Goal: Navigation & Orientation: Find specific page/section

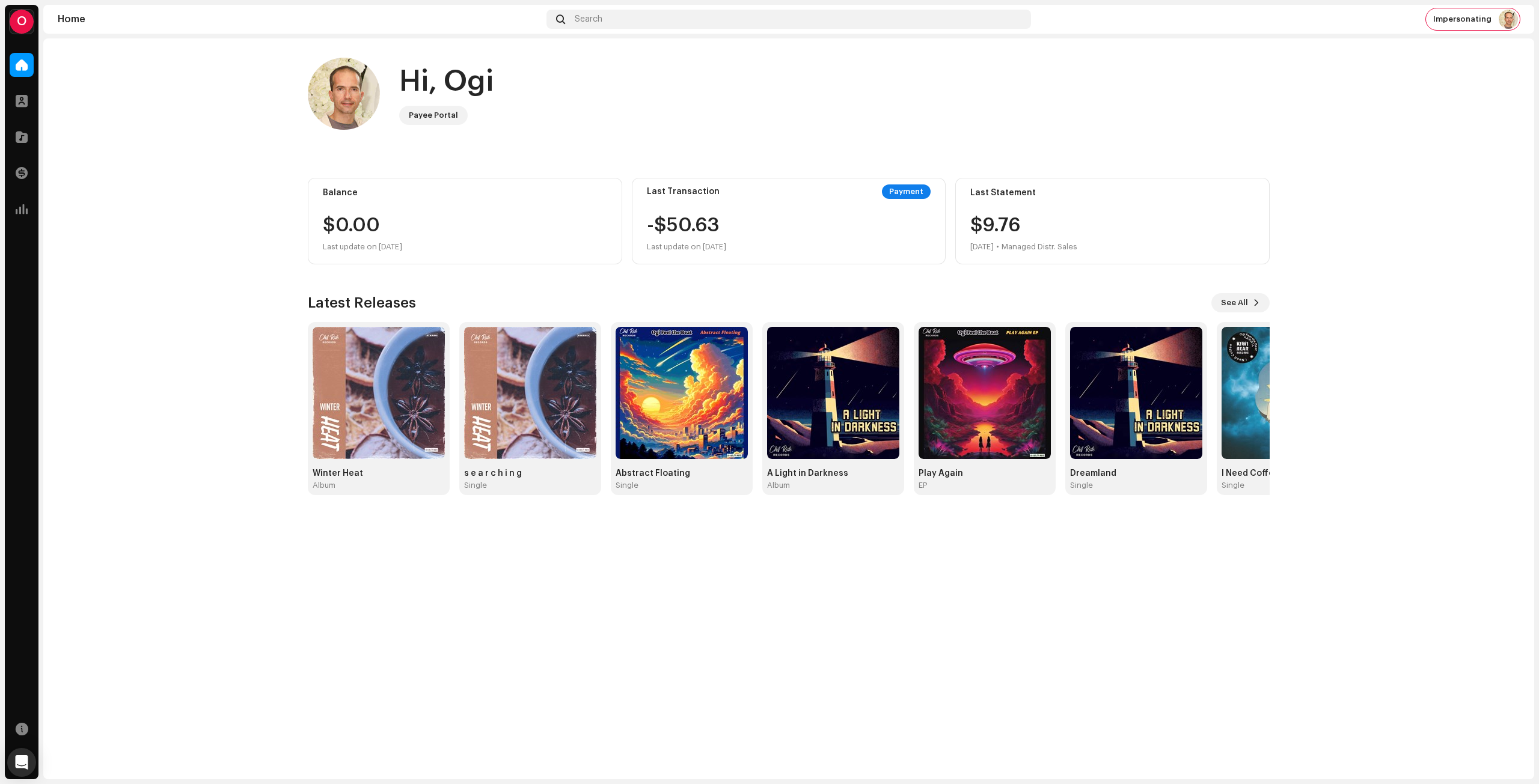
click at [212, 242] on home-home "Hi, Ogi Payee Portal Balance $0.00 Last update on [DATE] Last Transaction Payme…" at bounding box center [788, 276] width 1491 height 476
click at [24, 215] on div at bounding box center [21, 209] width 24 height 24
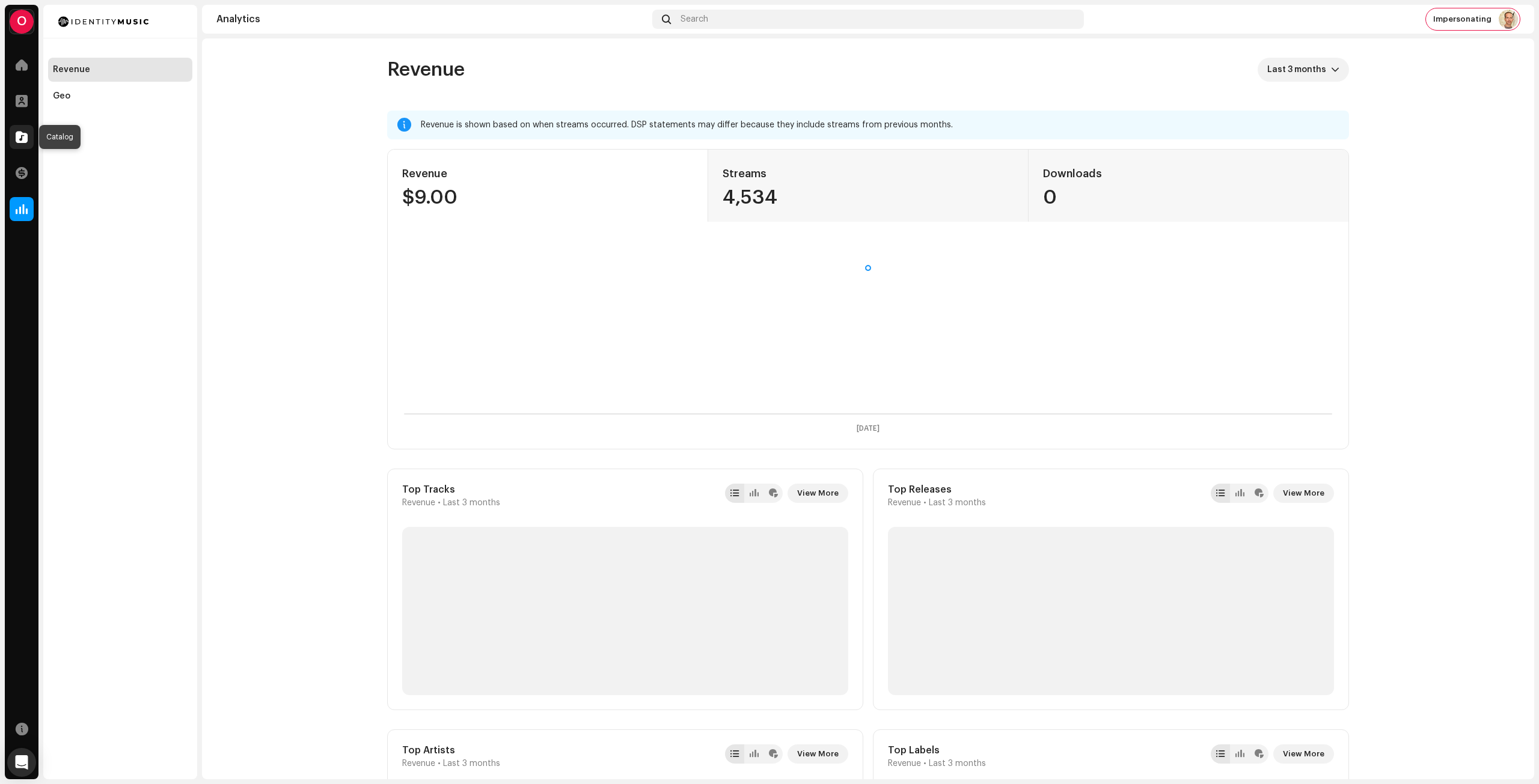
click at [22, 145] on div at bounding box center [21, 137] width 24 height 24
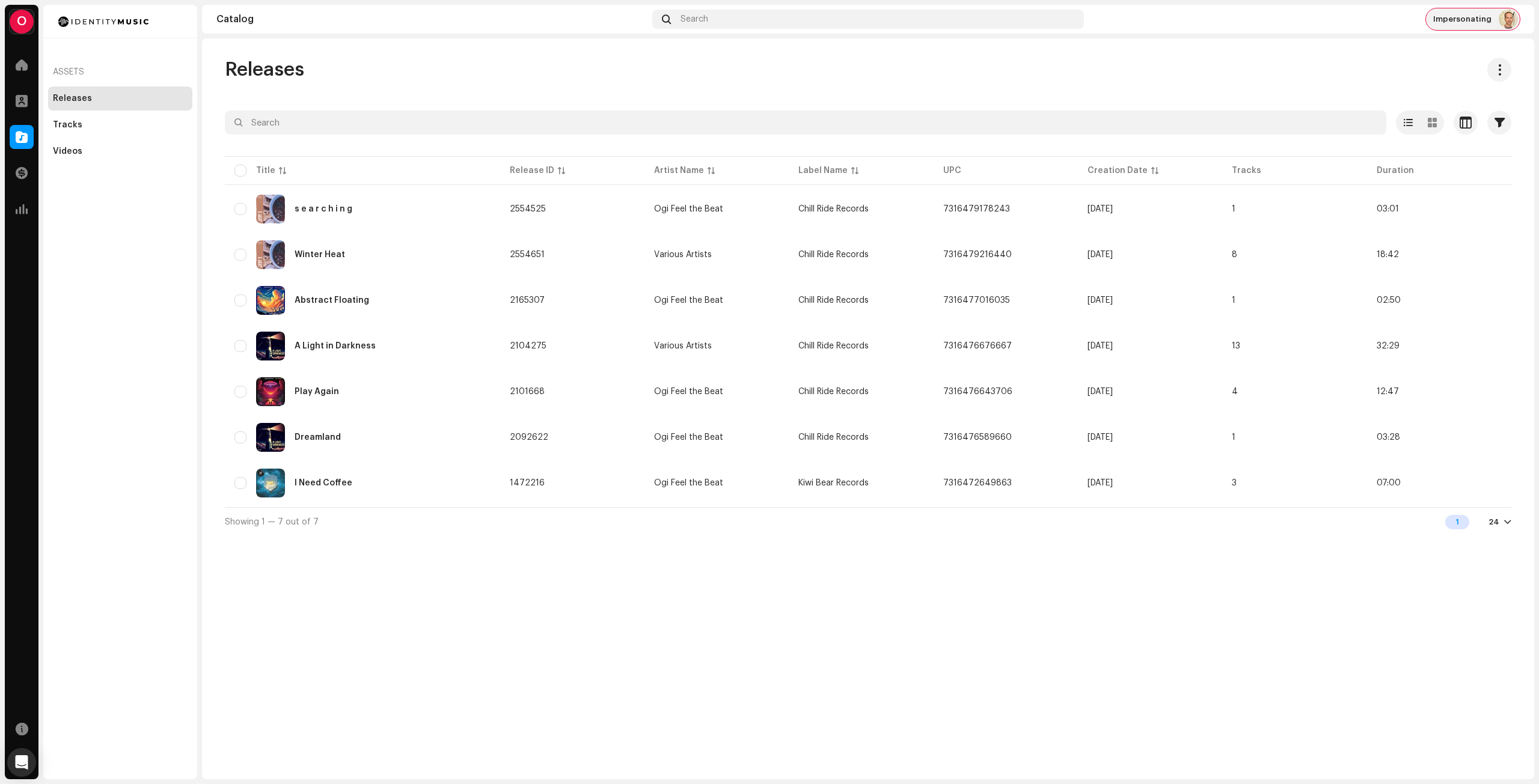
click at [1466, 21] on span "Impersonating" at bounding box center [1462, 19] width 58 height 9
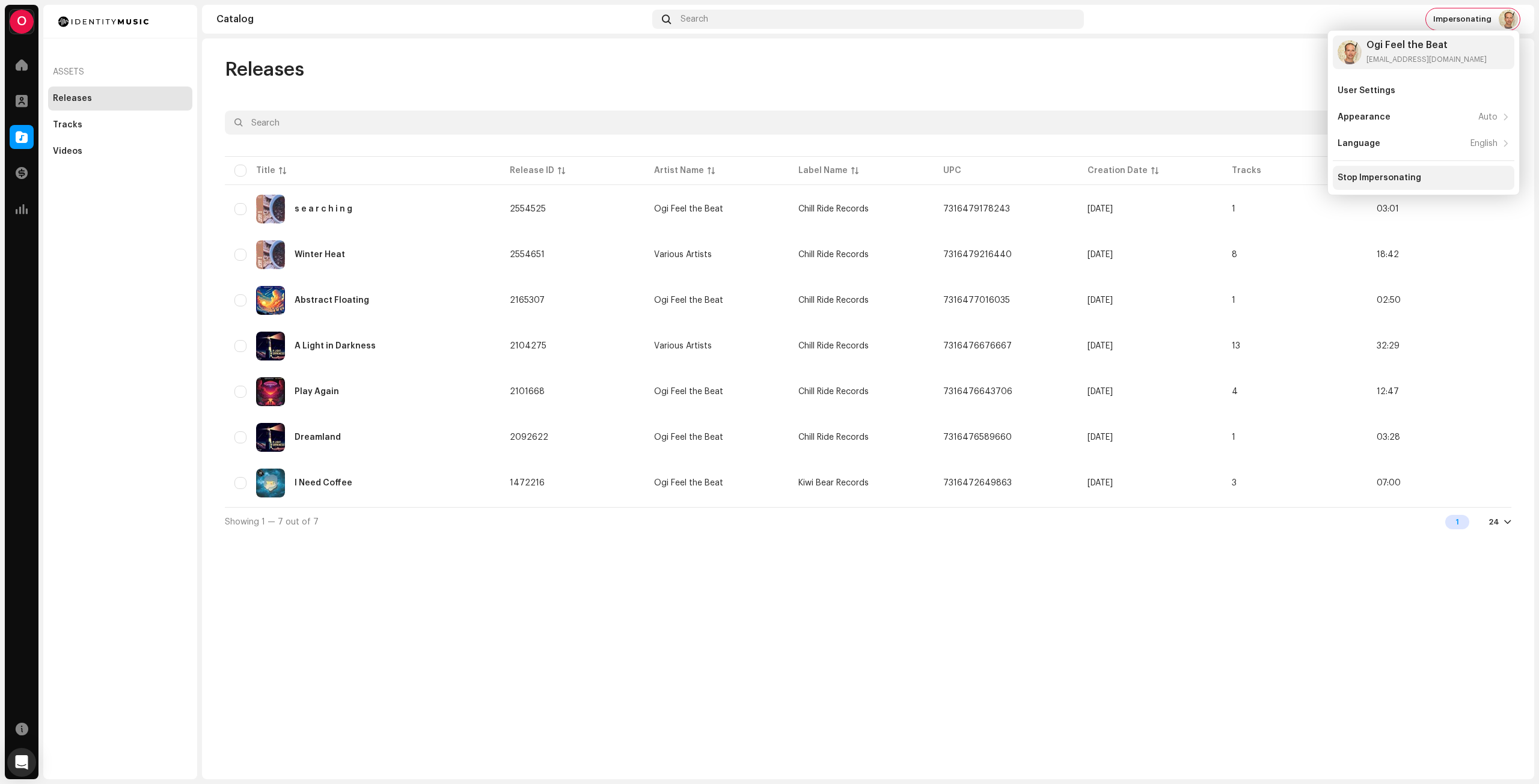
click at [1393, 175] on div "Stop Impersonating" at bounding box center [1378, 177] width 83 height 9
